Goal: Check status: Check status

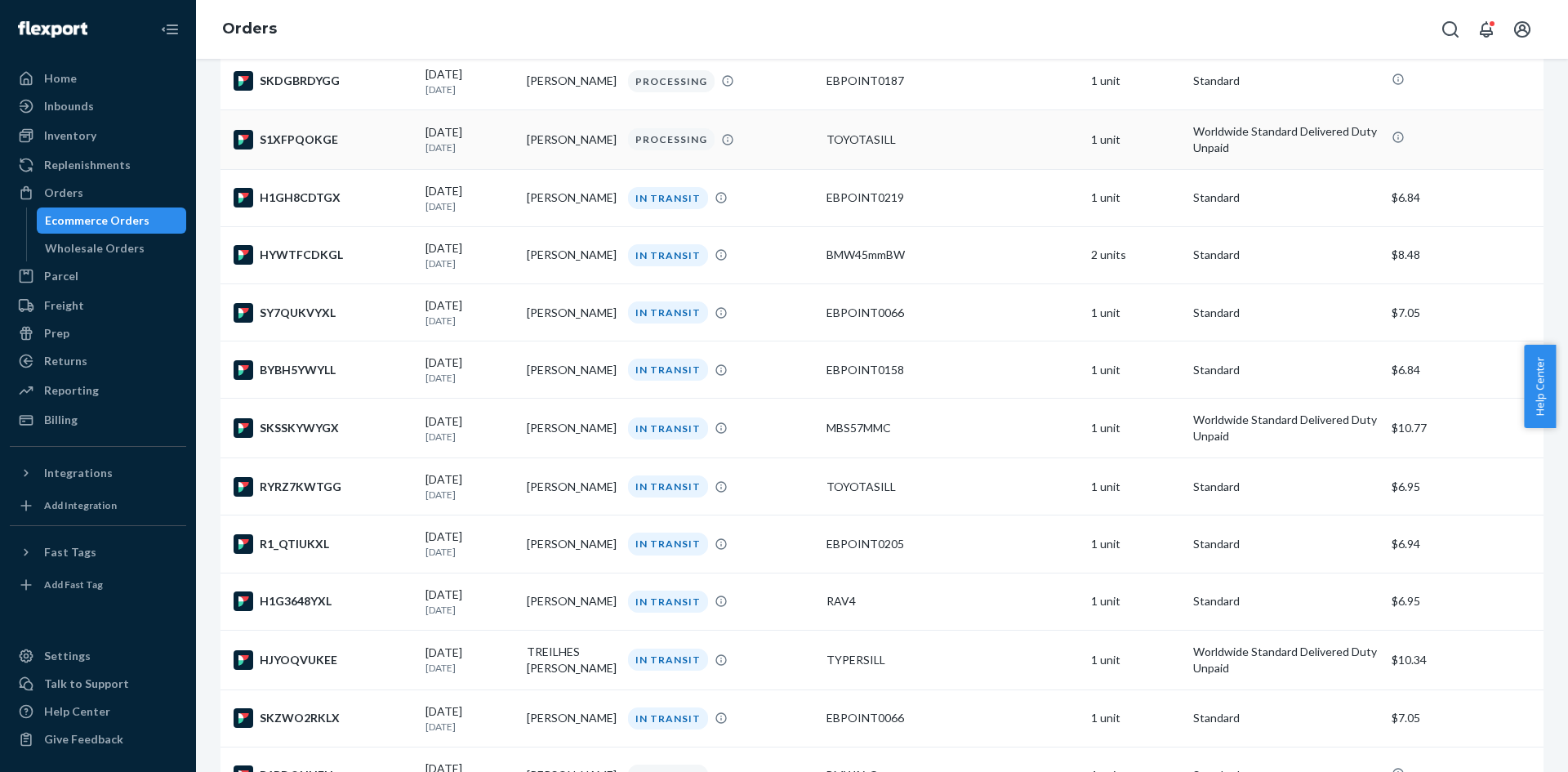
scroll to position [290, 0]
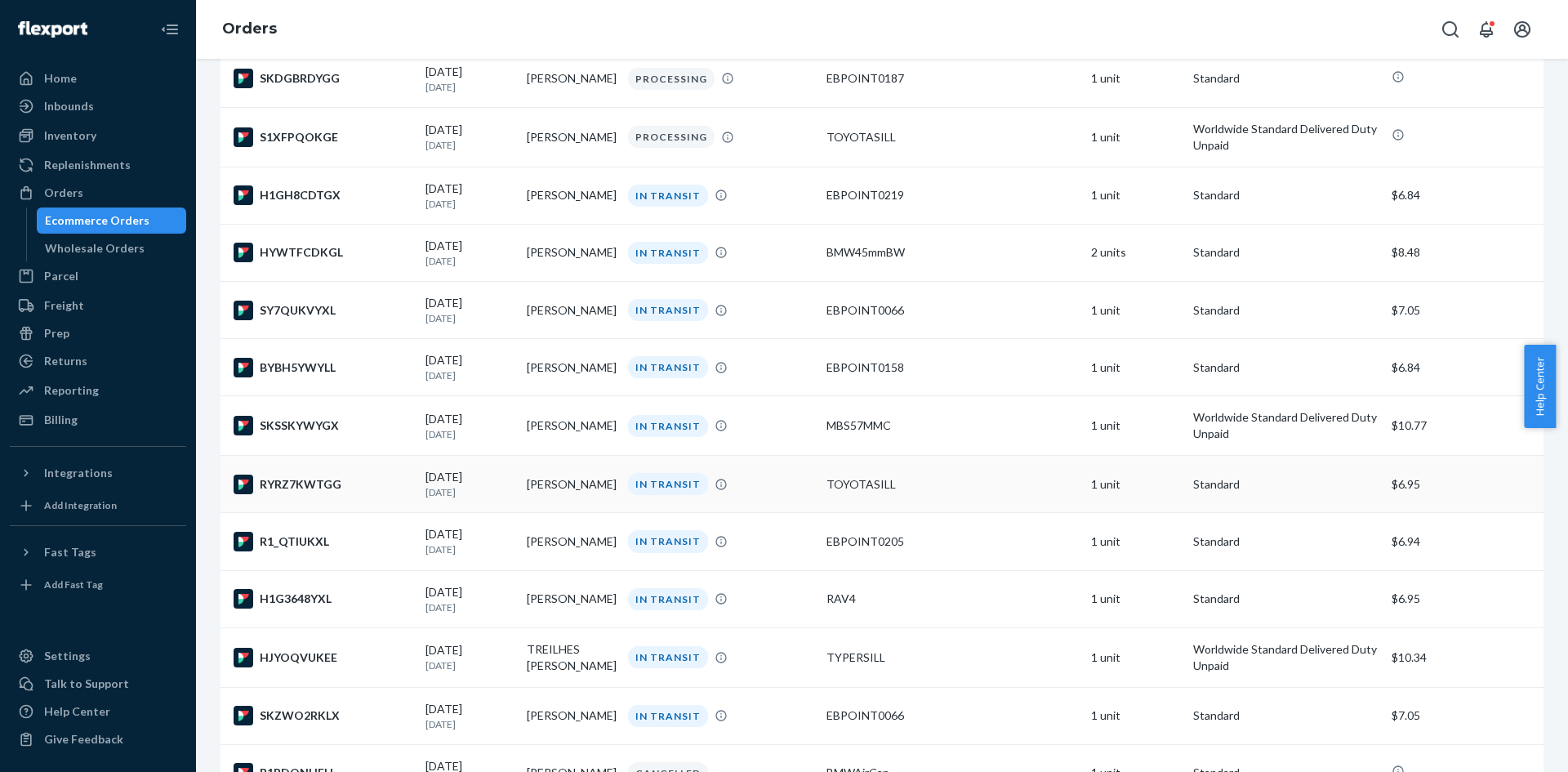
click at [559, 502] on td "[PERSON_NAME]" at bounding box center [571, 484] width 101 height 58
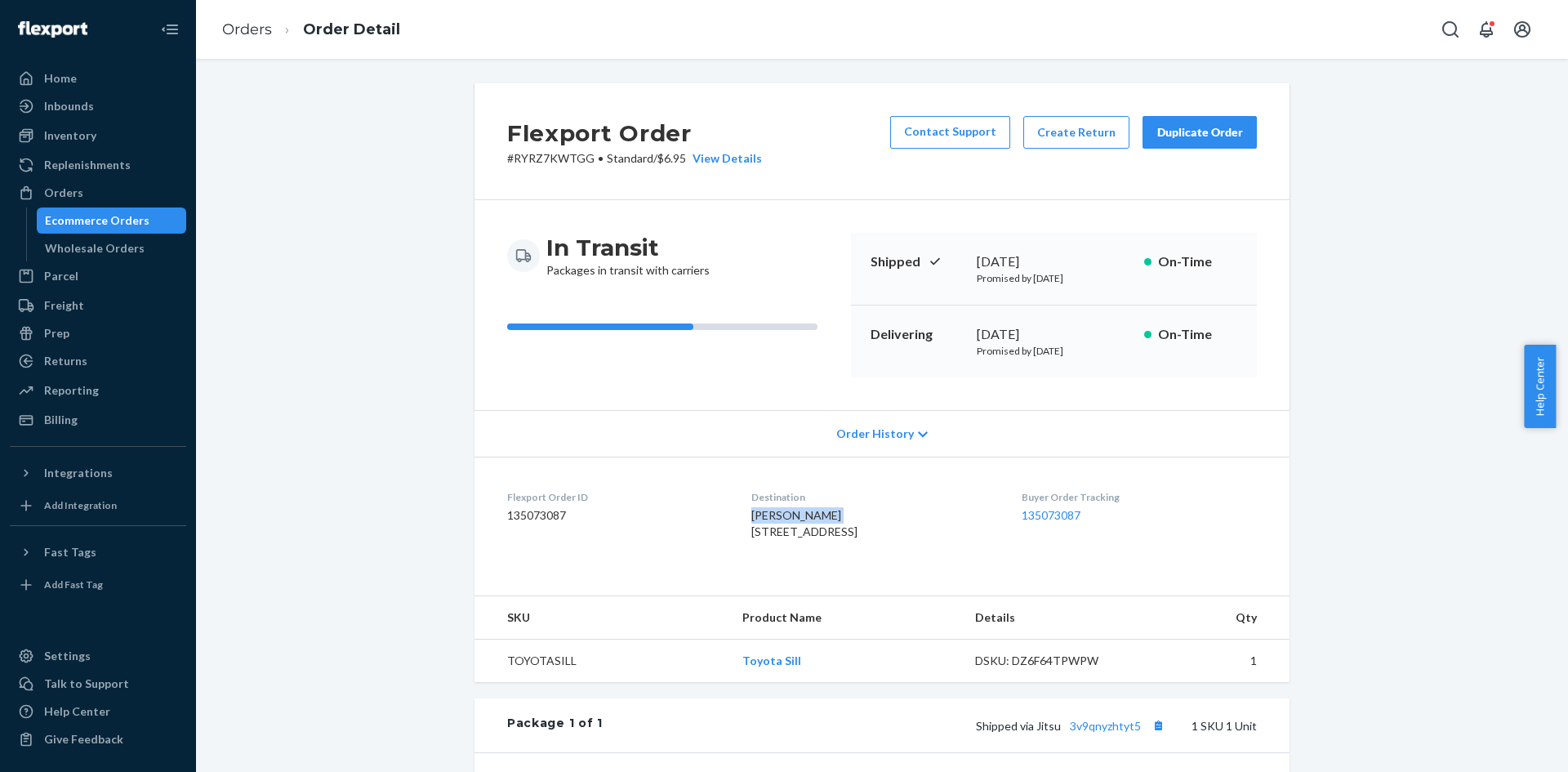
drag, startPoint x: 823, startPoint y: 515, endPoint x: 745, endPoint y: 523, distance: 78.4
click at [752, 523] on div "[PERSON_NAME] [STREET_ADDRESS]" at bounding box center [873, 523] width 243 height 33
copy span "[PERSON_NAME]"
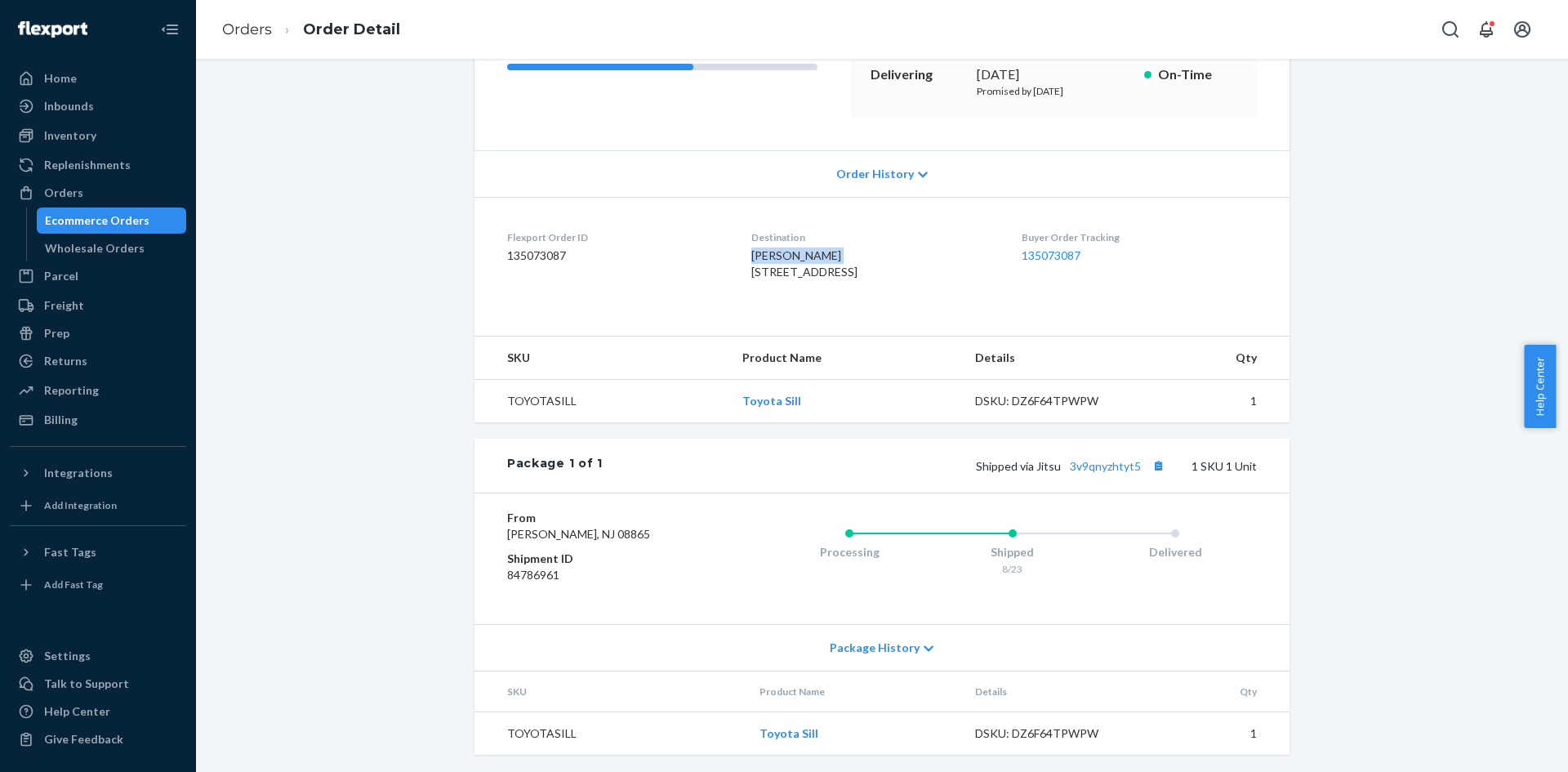
scroll to position [260, 0]
click at [1153, 475] on button "Copy tracking number" at bounding box center [1158, 465] width 21 height 21
click at [1047, 472] on span "Shipped via Jitsu 3v9qnyzhtyt5" at bounding box center [1072, 465] width 193 height 14
copy span "Jitsu"
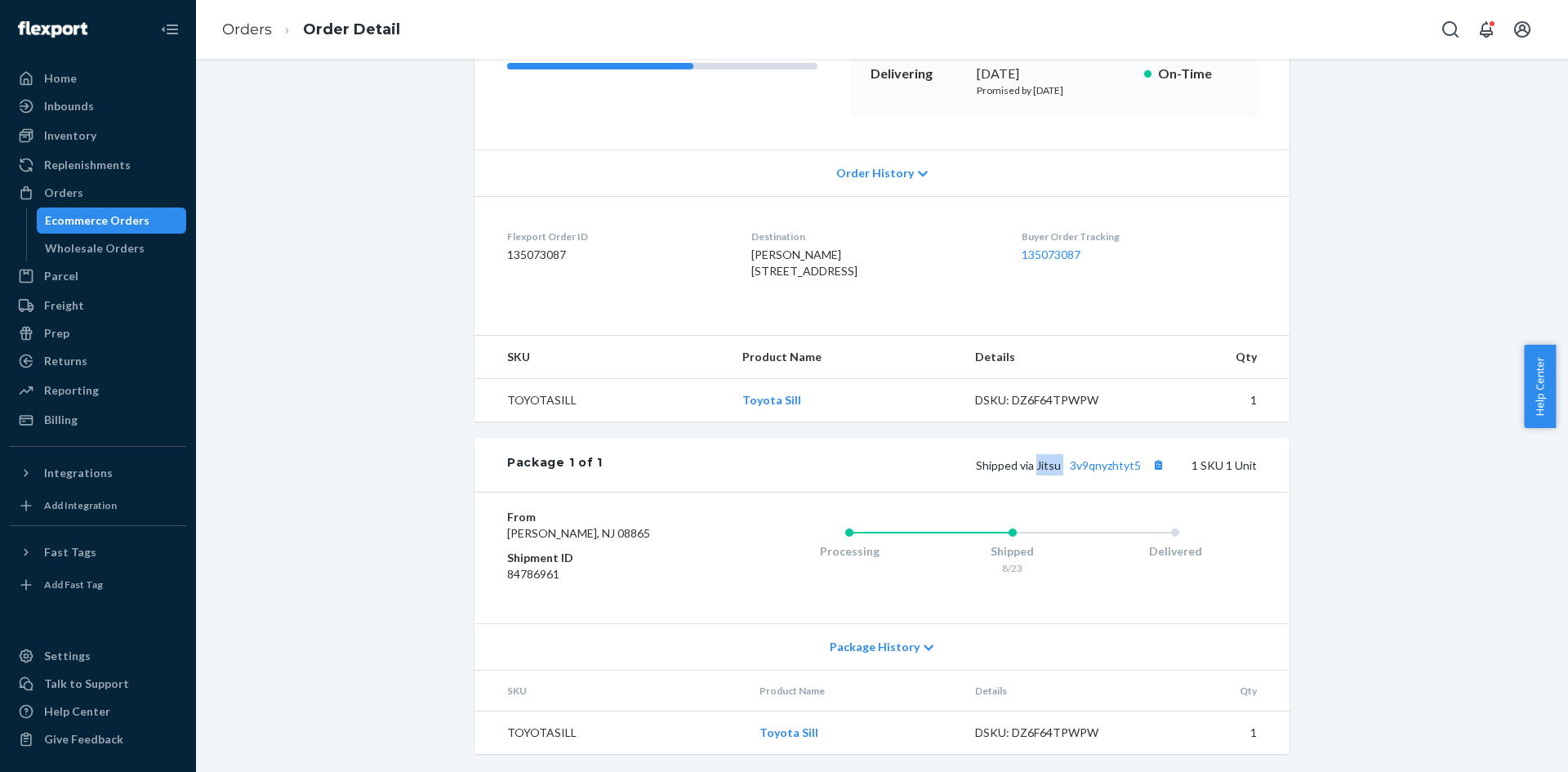
click at [130, 223] on div "Ecommerce Orders" at bounding box center [97, 220] width 104 height 16
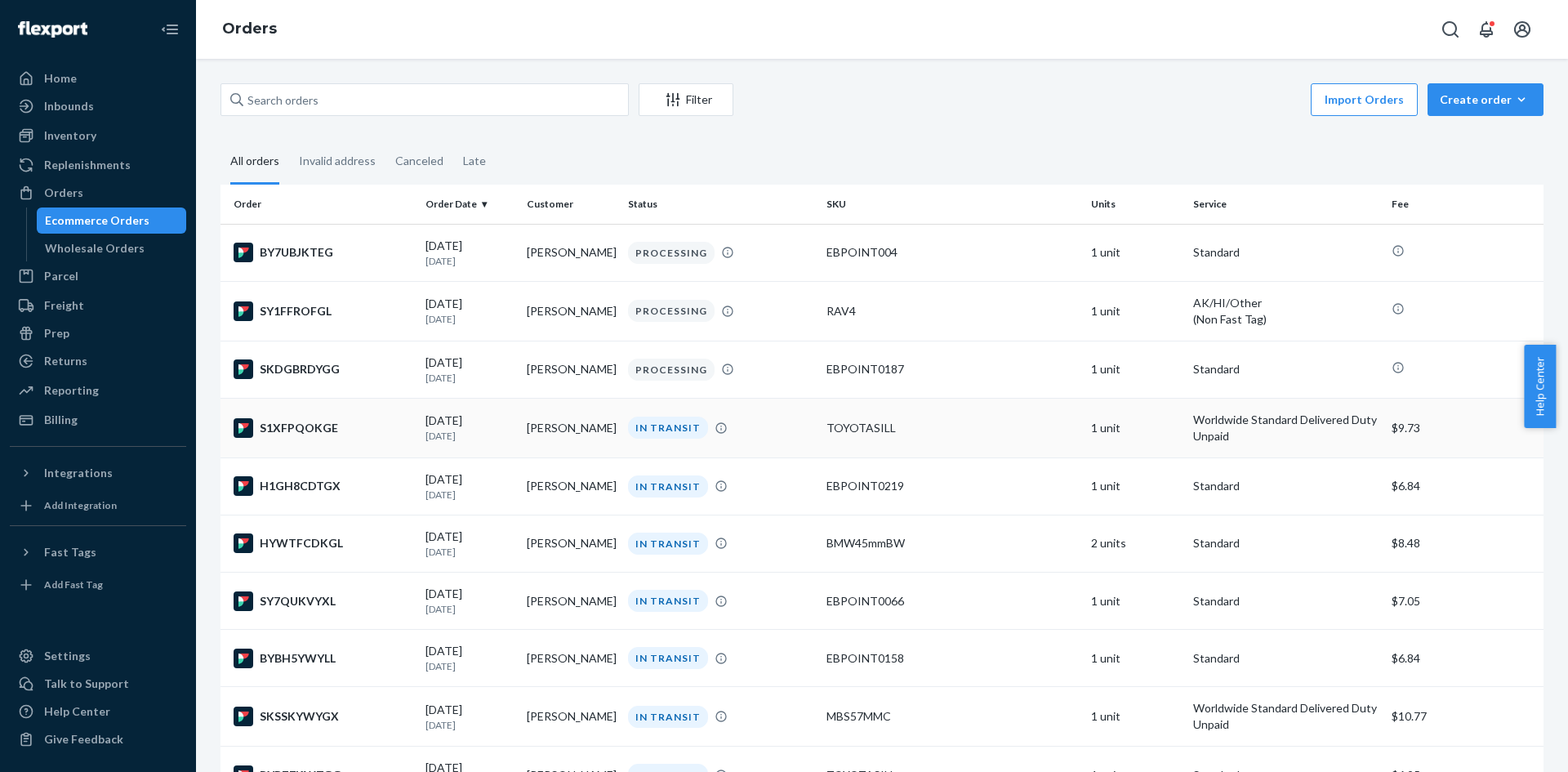
click at [538, 443] on td "[PERSON_NAME]" at bounding box center [571, 427] width 101 height 59
